Goal: Navigation & Orientation: Understand site structure

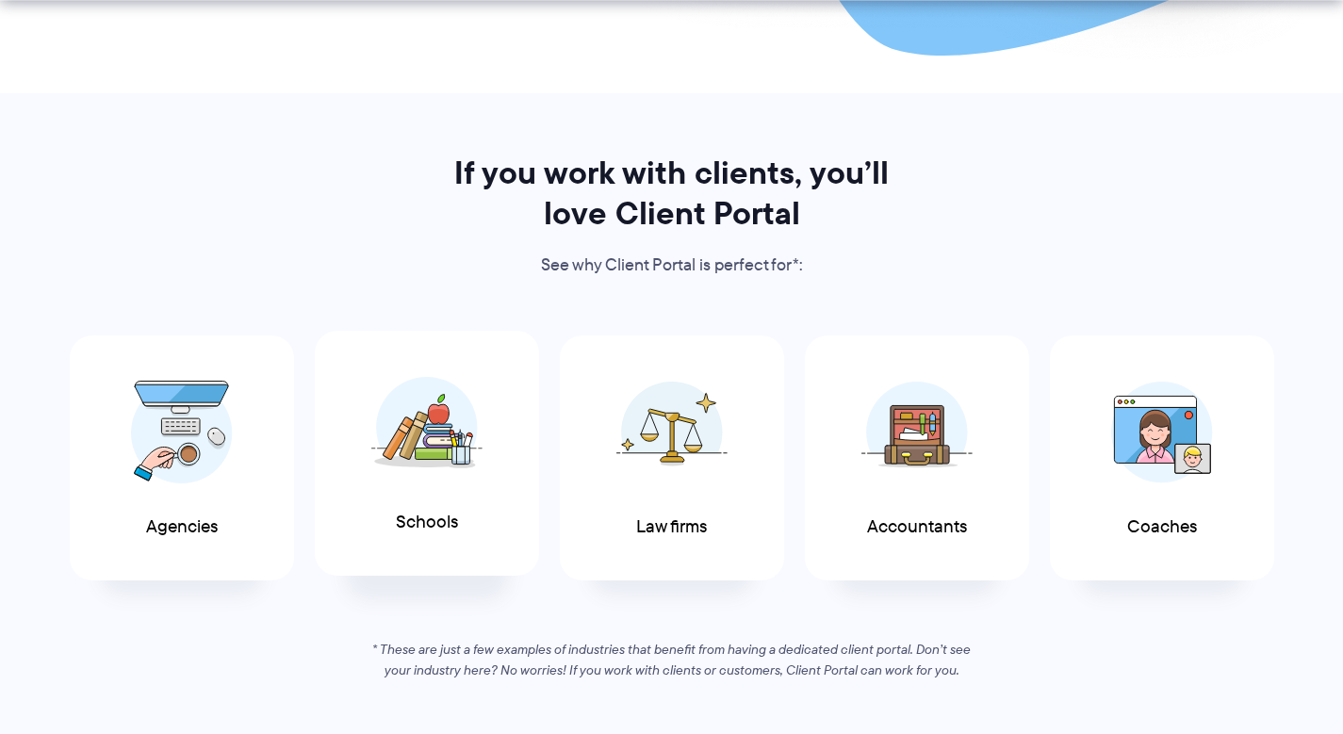
scroll to position [915, 0]
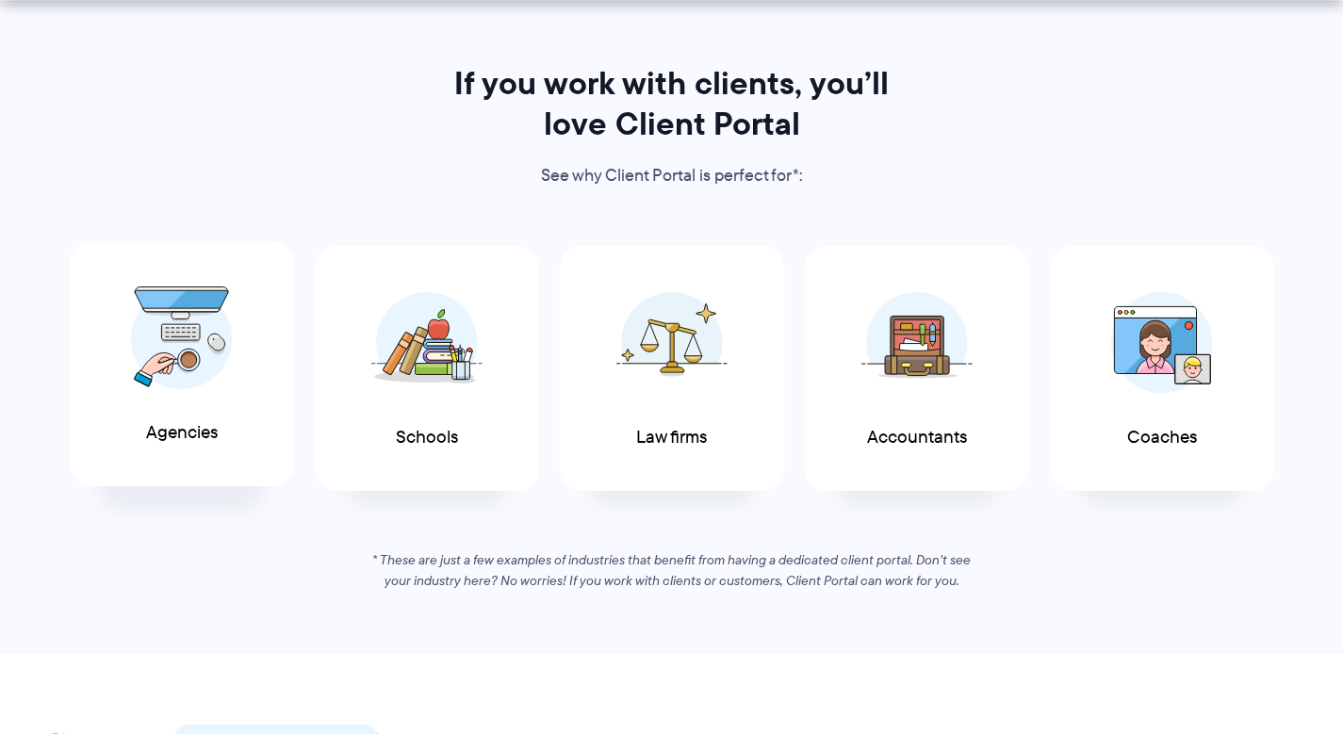
click at [224, 401] on span at bounding box center [181, 338] width 113 height 132
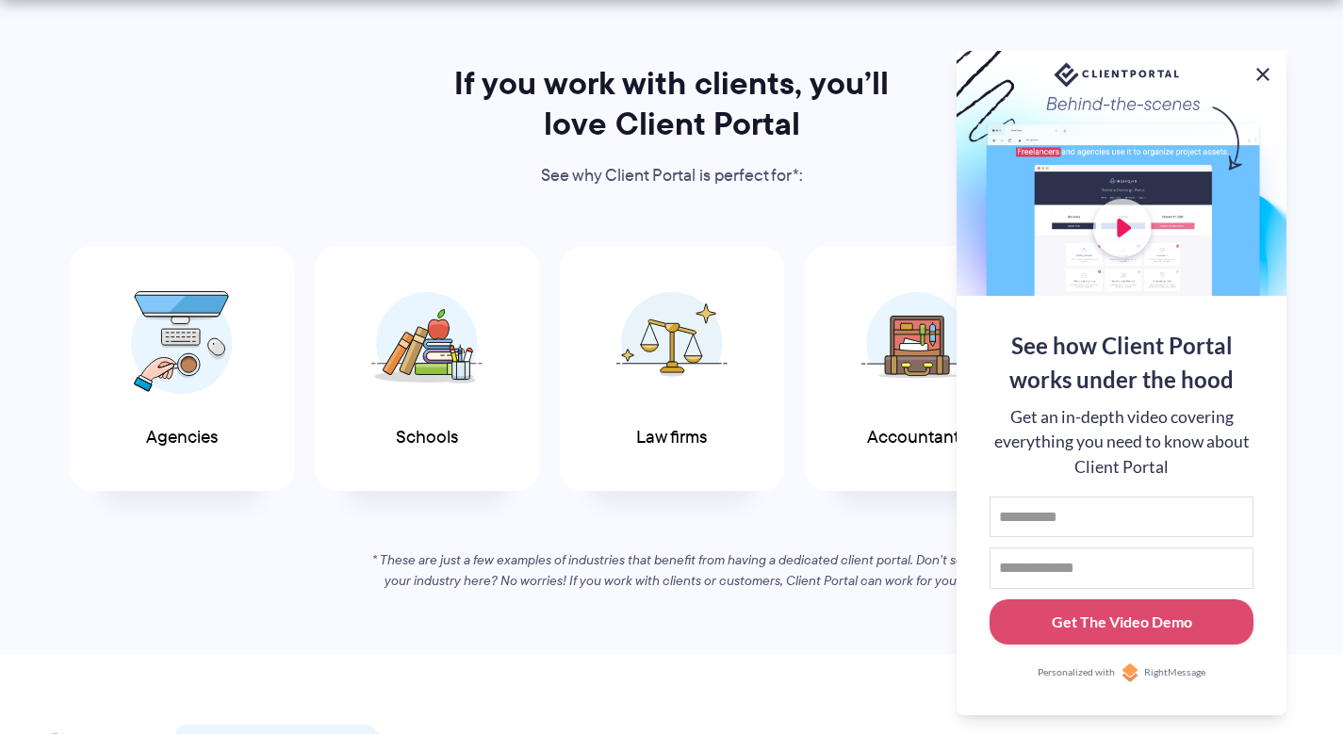
click at [1266, 72] on button at bounding box center [1263, 74] width 23 height 23
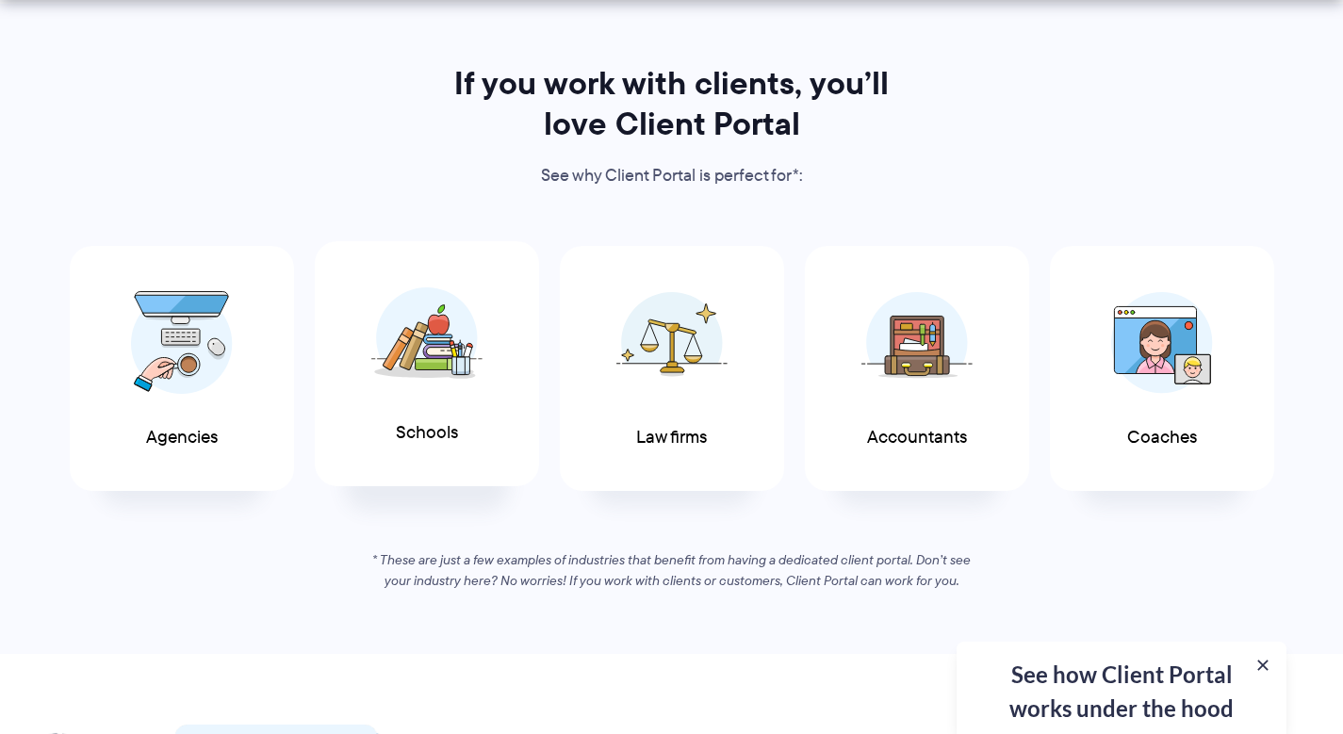
click at [463, 423] on div "Schools" at bounding box center [427, 364] width 224 height 246
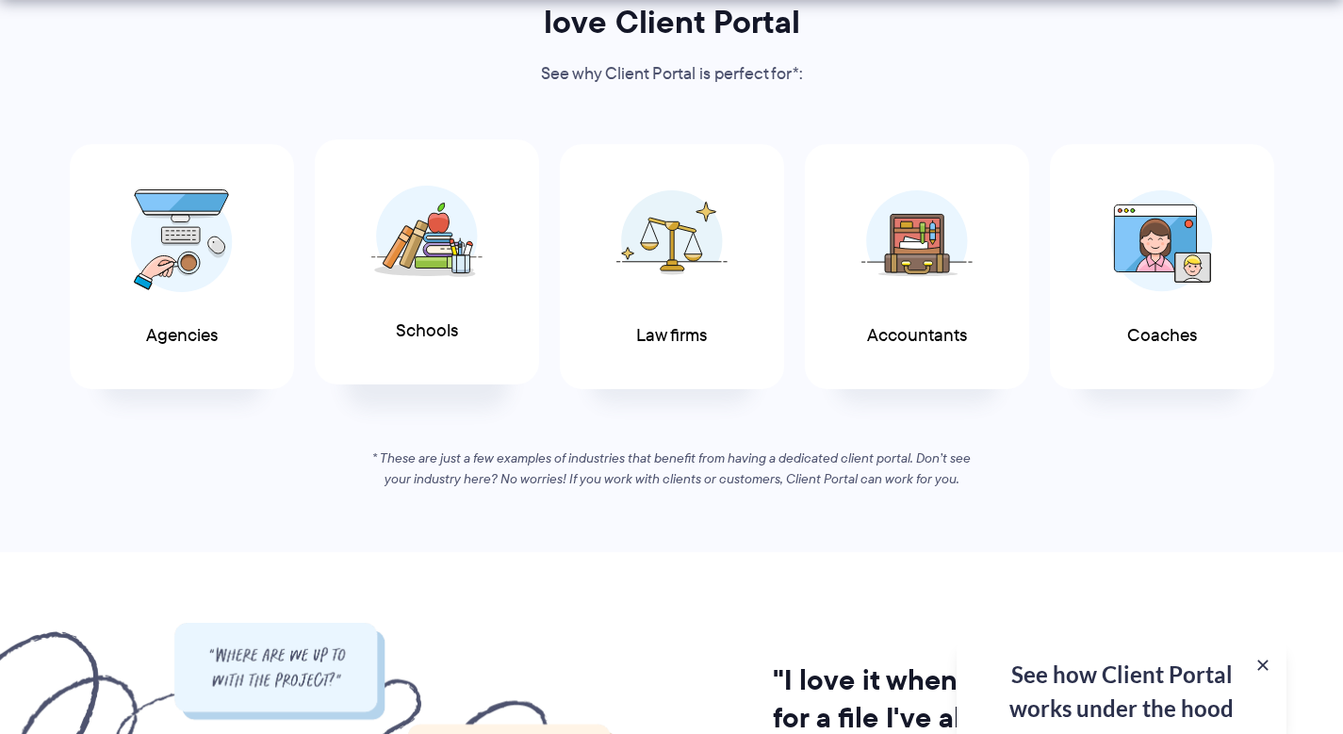
scroll to position [1018, 0]
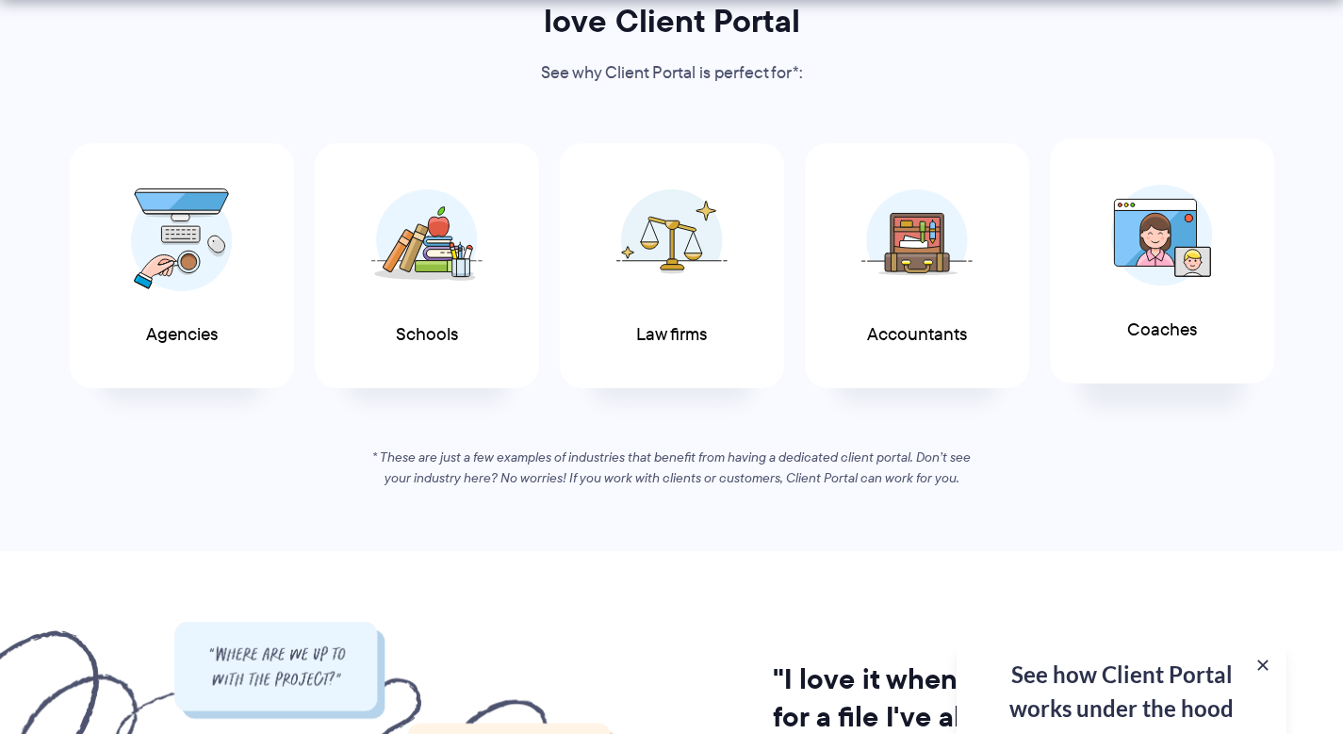
click at [1155, 313] on div "Coaches" at bounding box center [1162, 262] width 224 height 246
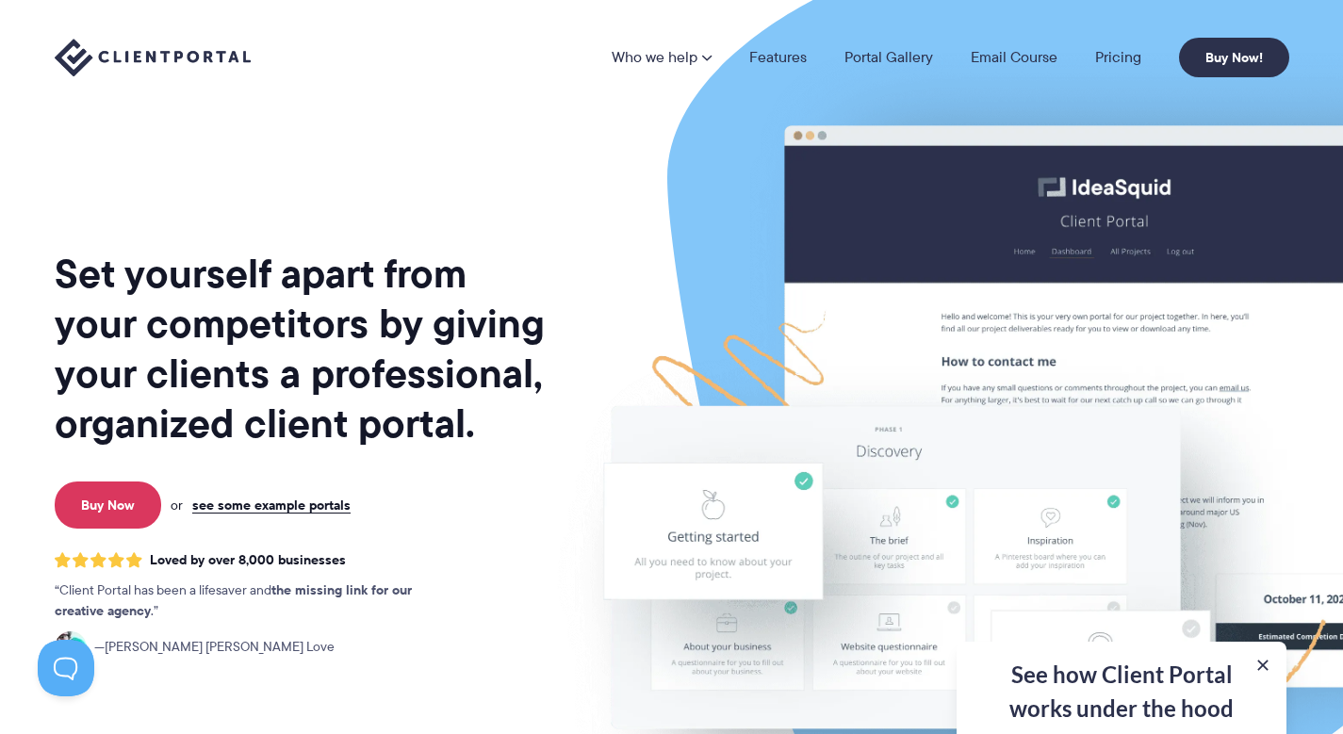
scroll to position [0, 0]
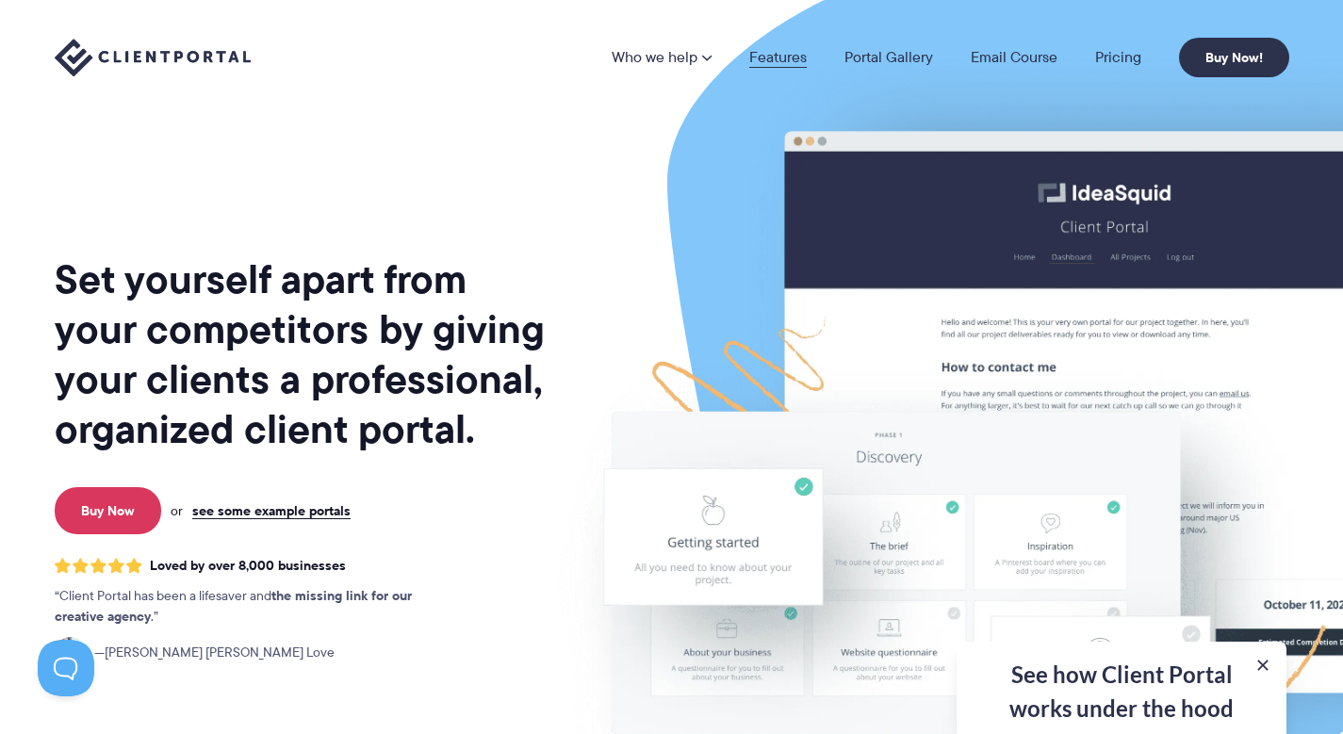
click at [789, 59] on link "Features" at bounding box center [777, 57] width 57 height 15
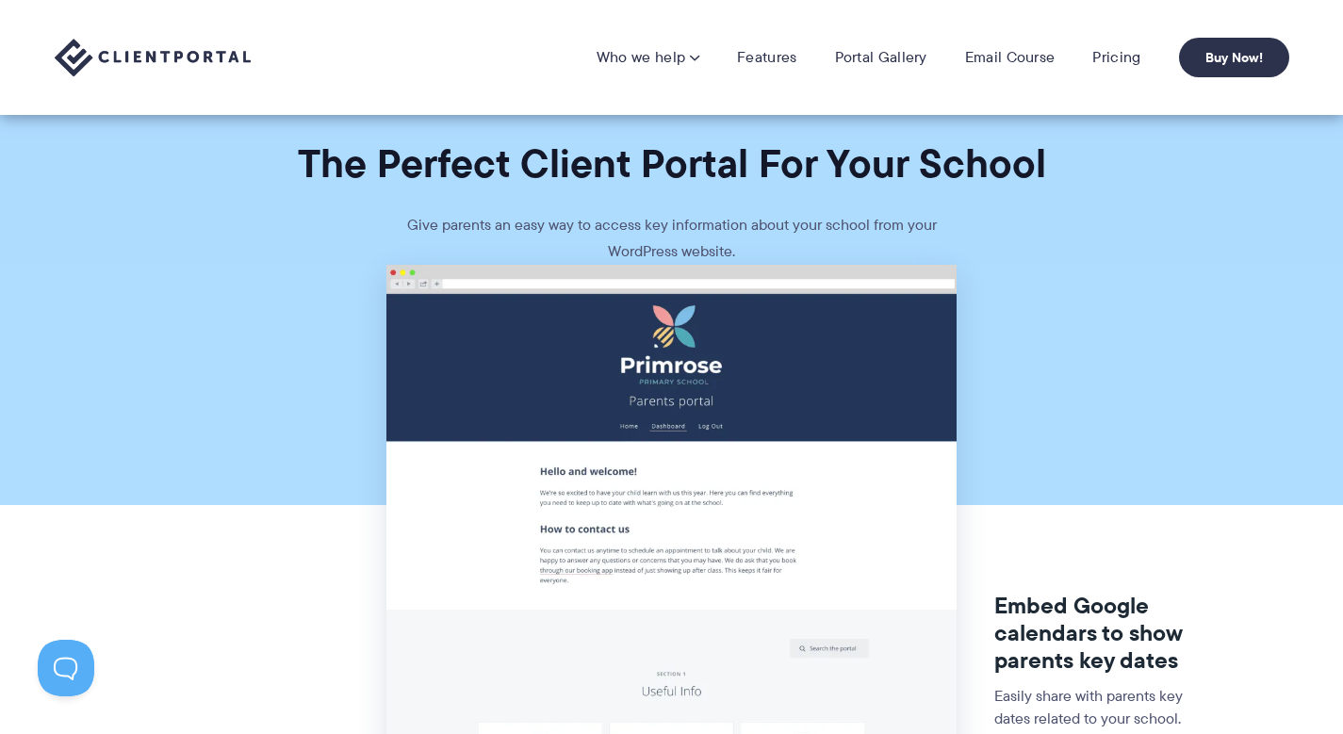
scroll to position [5, 0]
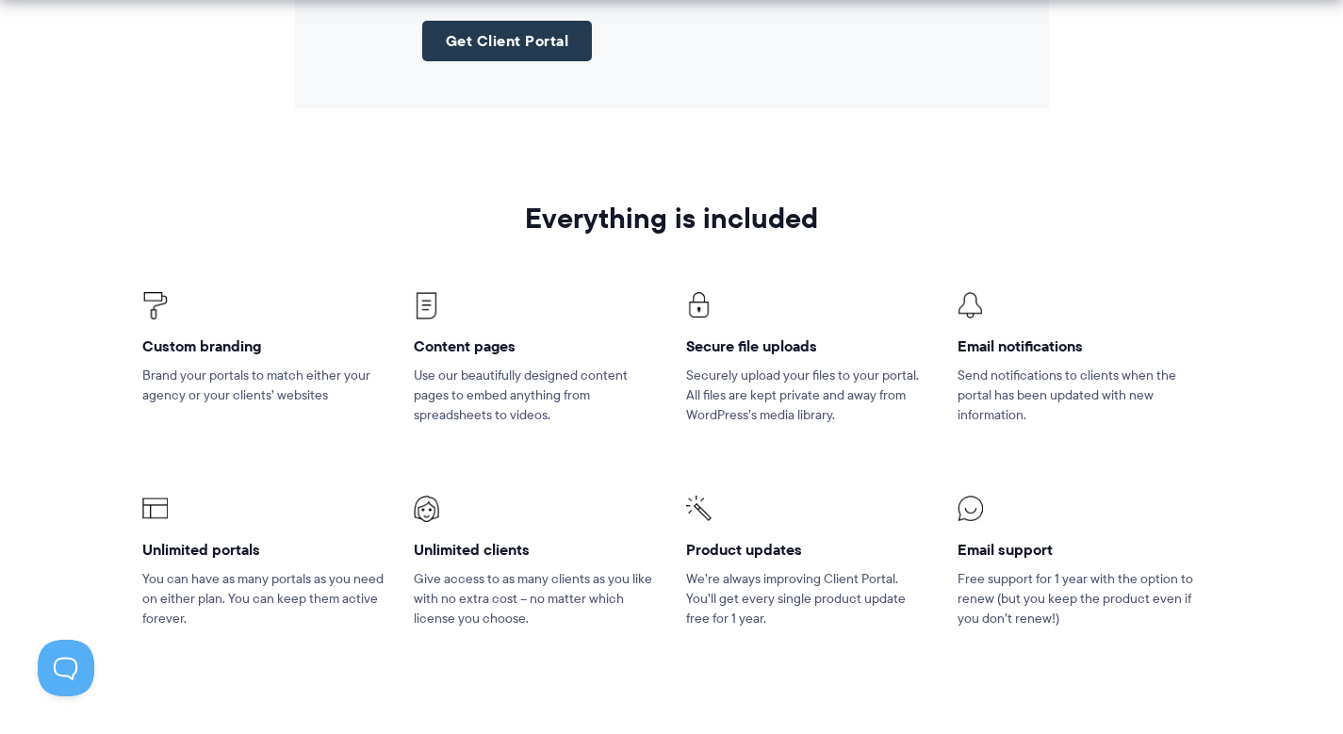
scroll to position [3060, 0]
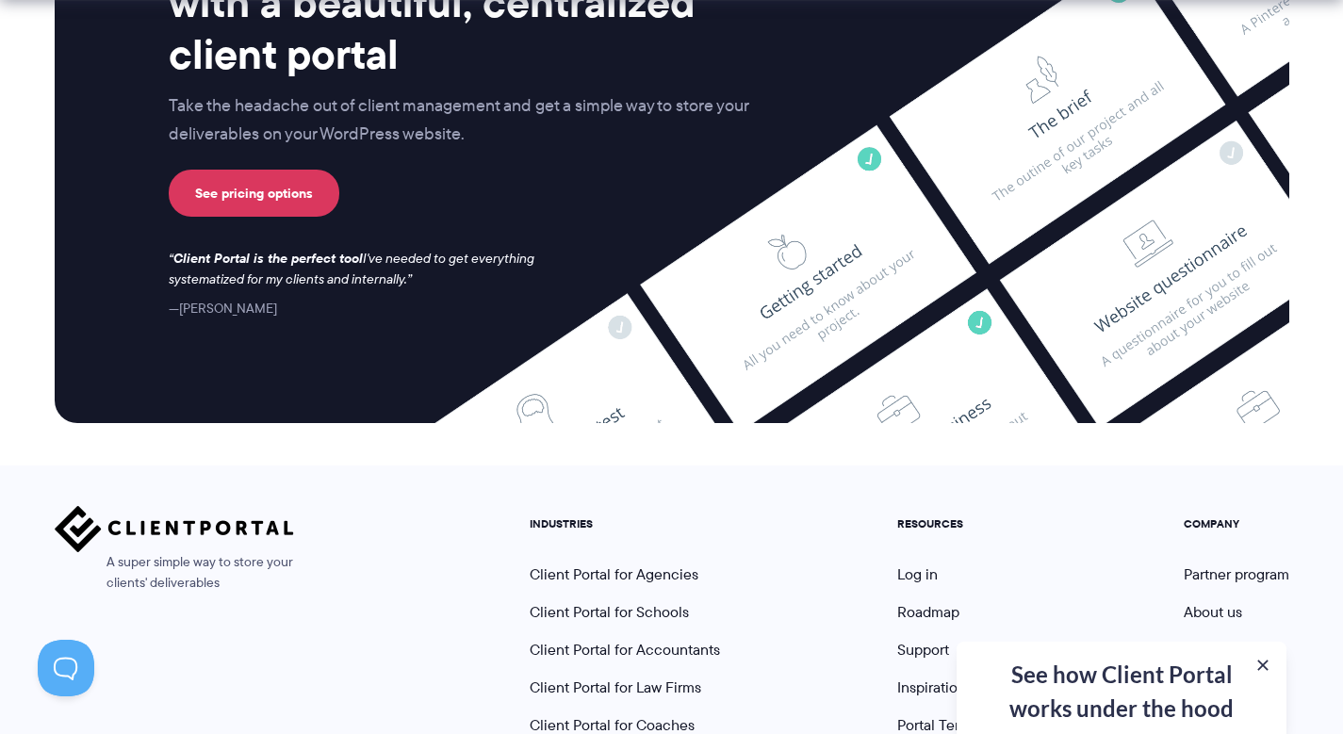
scroll to position [5085, 0]
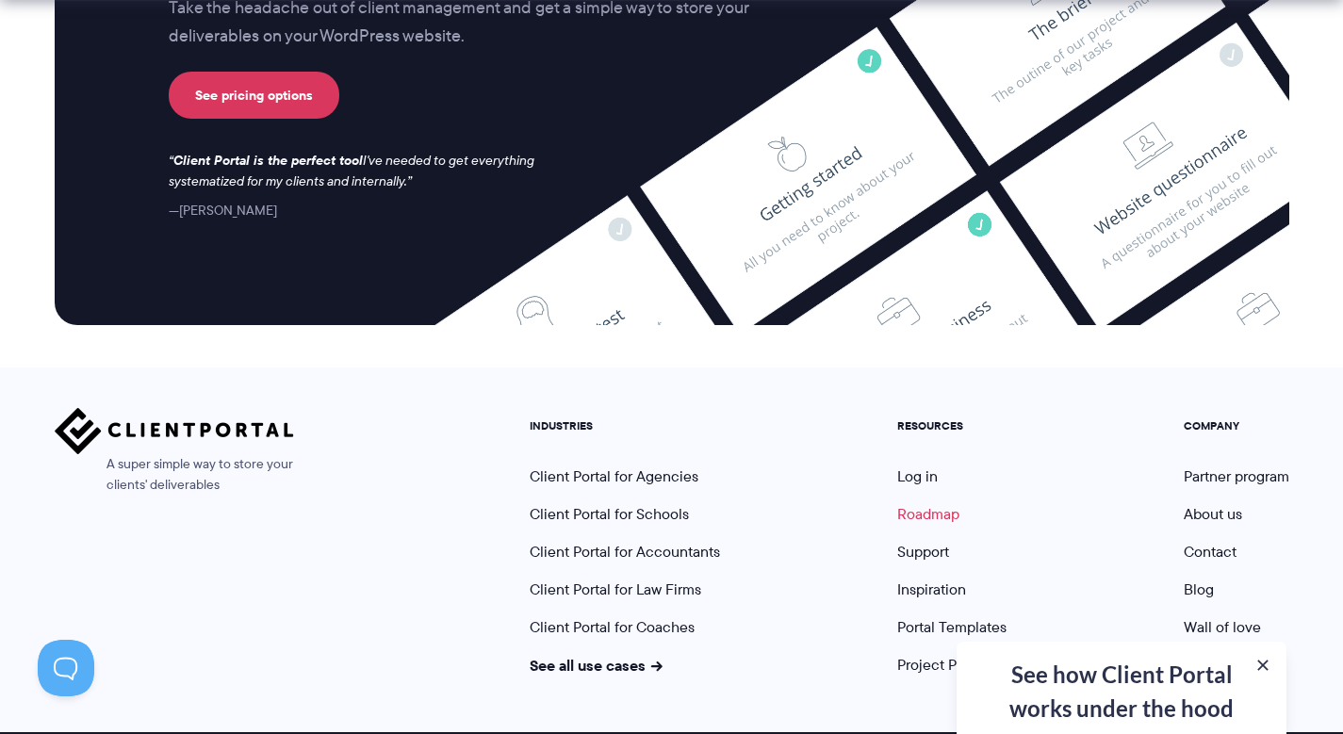
click at [916, 503] on link "Roadmap" at bounding box center [928, 514] width 62 height 22
